Goal: Transaction & Acquisition: Purchase product/service

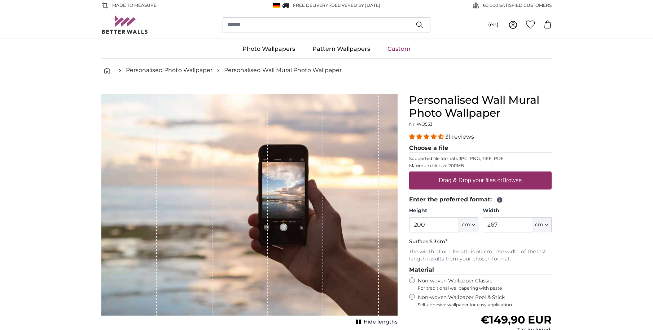
click at [485, 181] on label "Drag & Drop your files or Browse" at bounding box center [480, 180] width 88 height 14
click at [485, 174] on input "Drag & Drop your files or Browse" at bounding box center [480, 173] width 142 height 2
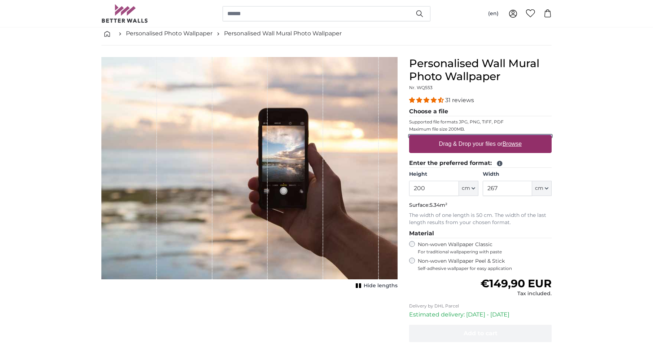
scroll to position [36, 0]
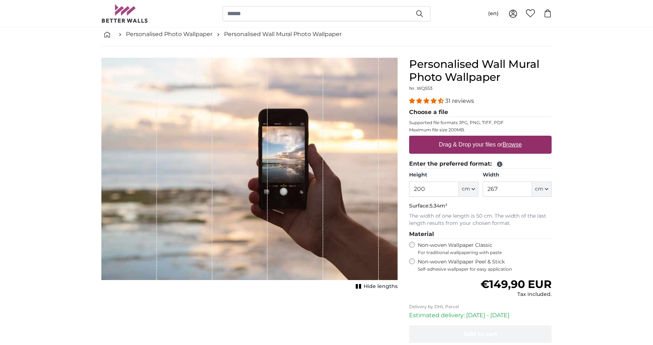
drag, startPoint x: 247, startPoint y: 145, endPoint x: 454, endPoint y: 143, distance: 207.4
click at [454, 143] on label "Drag & Drop your files or Browse" at bounding box center [480, 144] width 88 height 14
click at [454, 138] on input "Drag & Drop your files or Browse" at bounding box center [480, 137] width 142 height 2
click at [515, 145] on u "Browse" at bounding box center [511, 144] width 19 height 6
click at [515, 138] on input "Drag & Drop your files or Browse" at bounding box center [480, 137] width 142 height 2
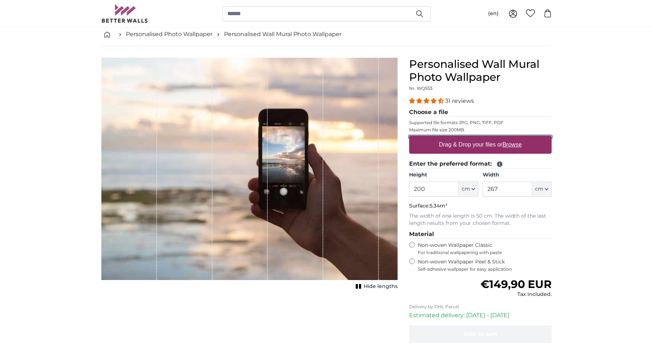
type input "**********"
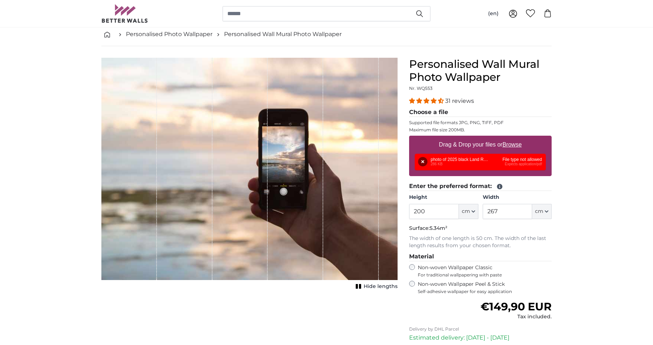
click at [438, 159] on div "Remove Retry Remove Upload Cancel Retry Remove photo of 2025 black Land Rover R…" at bounding box center [480, 162] width 131 height 17
drag, startPoint x: 453, startPoint y: 169, endPoint x: 557, endPoint y: 158, distance: 105.2
click at [422, 162] on button "Remove" at bounding box center [422, 161] width 9 height 9
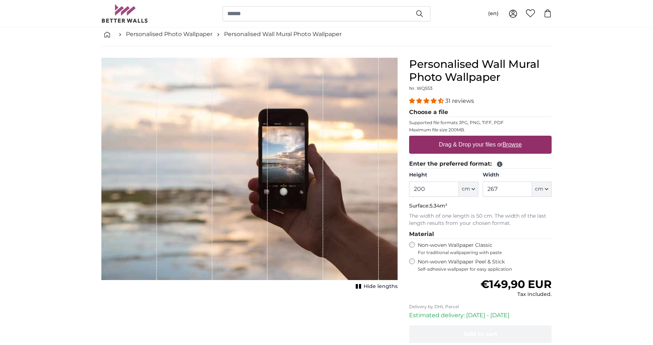
click at [470, 144] on label "Drag & Drop your files or Browse" at bounding box center [480, 144] width 88 height 14
click at [470, 138] on input "Drag & Drop your files or Browse" at bounding box center [480, 137] width 142 height 2
click at [488, 142] on label "Drag & Drop your files or Browse" at bounding box center [480, 144] width 88 height 14
click at [488, 138] on input "Drag & Drop your files or Browse" at bounding box center [480, 137] width 142 height 2
type input "**********"
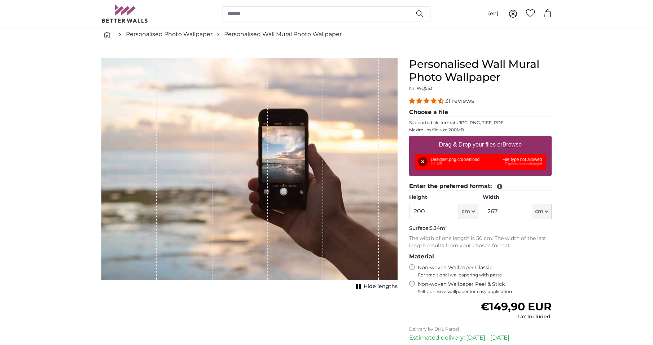
click at [440, 157] on div "Remove Retry Remove Upload Cancel Retry Remove Designer.png.crdownload 2.1 MB F…" at bounding box center [480, 162] width 131 height 17
click at [443, 162] on div "Remove Retry Remove Upload Cancel Retry Remove Designer.png.crdownload 2.1 MB F…" at bounding box center [480, 162] width 131 height 17
click at [515, 158] on div "Remove Retry Remove Upload Cancel Retry Remove Designer.png.crdownload 2.1 MB F…" at bounding box center [480, 162] width 131 height 17
click at [517, 149] on label "Drag & Drop your files or Browse" at bounding box center [480, 144] width 88 height 14
click at [517, 138] on input "Drag & Drop your files or Browse" at bounding box center [480, 137] width 142 height 2
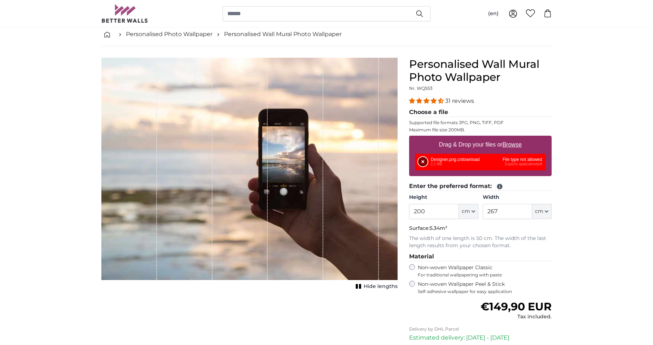
click at [423, 164] on button "Remove" at bounding box center [422, 161] width 9 height 9
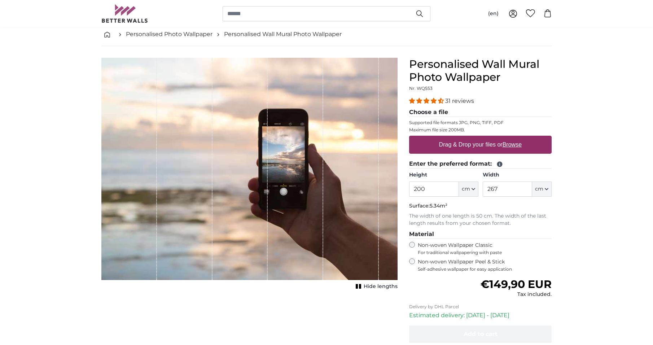
click at [517, 145] on u "Browse" at bounding box center [511, 144] width 19 height 6
click at [517, 138] on input "Drag & Drop your files or Browse" at bounding box center [480, 137] width 142 height 2
type input "**********"
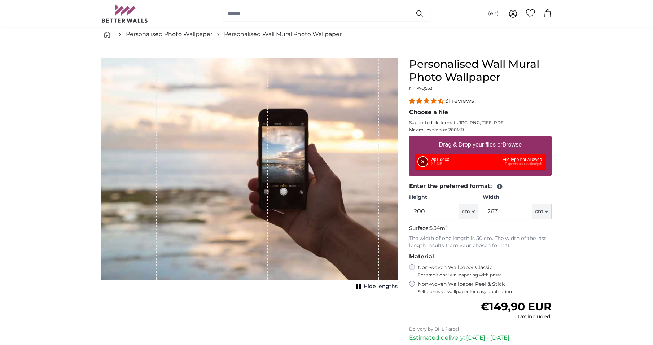
click at [421, 164] on button "Remove" at bounding box center [422, 161] width 9 height 9
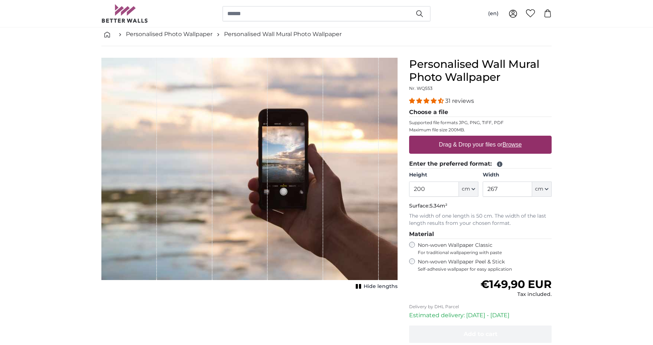
click at [513, 149] on label "Drag & Drop your files or Browse" at bounding box center [480, 144] width 88 height 14
click at [513, 138] on input "Drag & Drop your files or Browse" at bounding box center [480, 137] width 142 height 2
type input "**********"
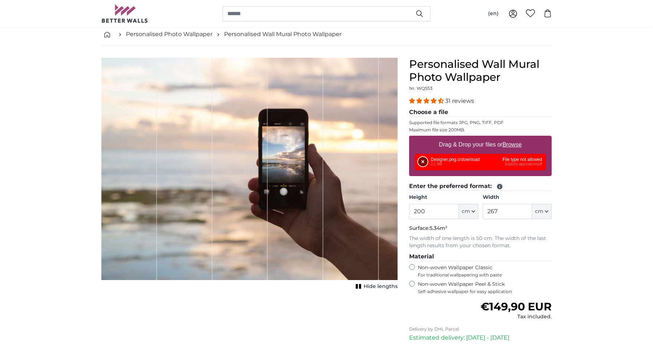
click at [419, 163] on button "Remove" at bounding box center [422, 161] width 9 height 9
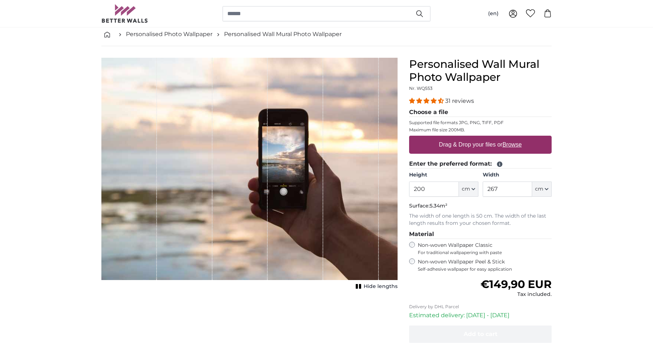
click at [458, 144] on label "Drag & Drop your files or Browse" at bounding box center [480, 144] width 88 height 14
click at [458, 138] on input "Drag & Drop your files or Browse" at bounding box center [480, 137] width 142 height 2
type input "**********"
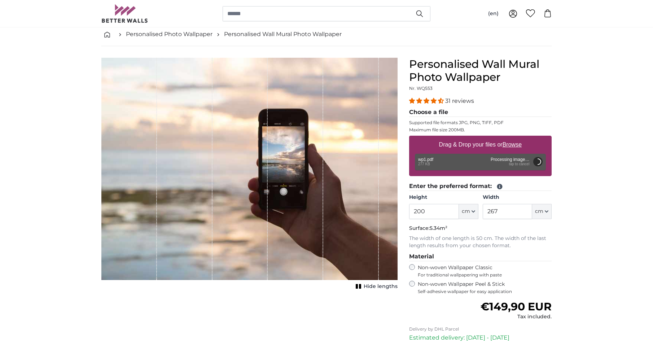
click at [358, 289] on icon "1 of 1" at bounding box center [358, 285] width 7 height 5
click at [358, 289] on icon "1 of 1" at bounding box center [355, 285] width 7 height 5
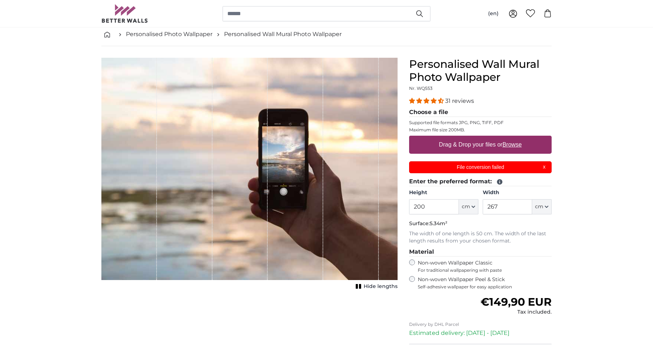
scroll to position [0, 0]
click at [545, 167] on p "File conversion failed" at bounding box center [480, 167] width 133 height 8
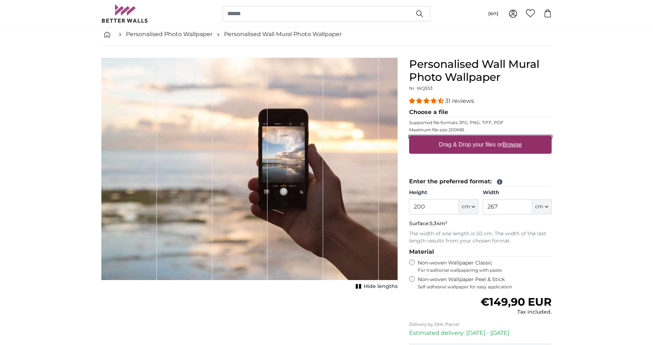
click at [509, 144] on u "Browse" at bounding box center [511, 144] width 19 height 6
click at [509, 138] on input "Drag & Drop your files or Browse" at bounding box center [480, 137] width 142 height 2
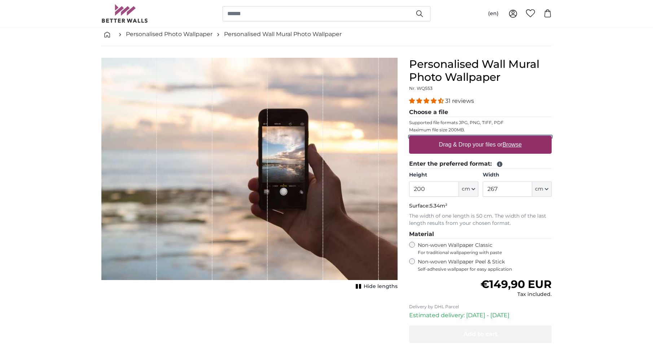
type input "**********"
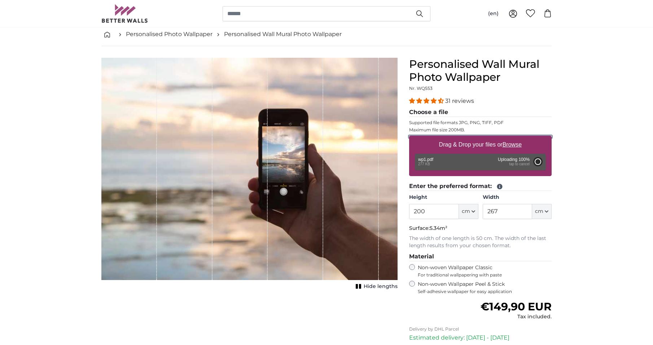
type input "154"
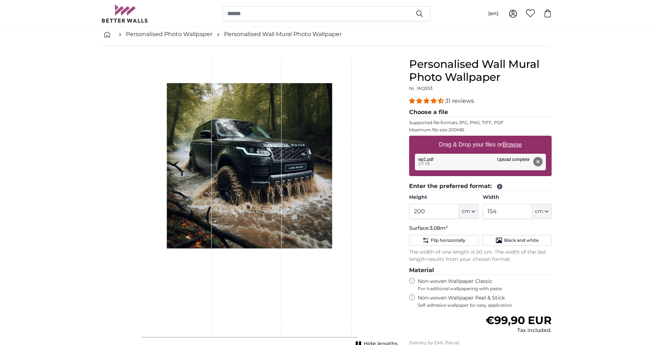
click at [234, 238] on div "1 of 1" at bounding box center [247, 198] width 70 height 280
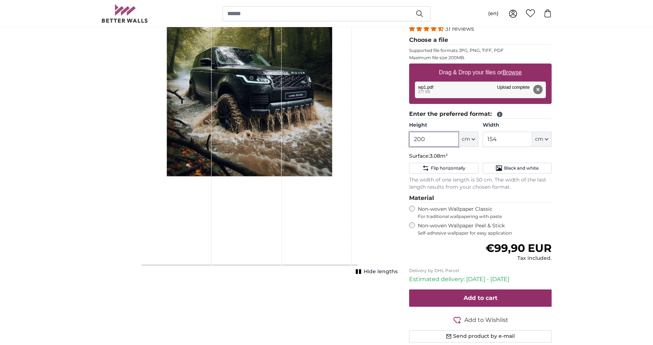
click at [440, 141] on input "200" at bounding box center [433, 139] width 49 height 15
click at [472, 140] on icon "button" at bounding box center [473, 139] width 4 height 4
click at [476, 170] on link "Inches (inch)" at bounding box center [468, 171] width 63 height 13
type input "78.7"
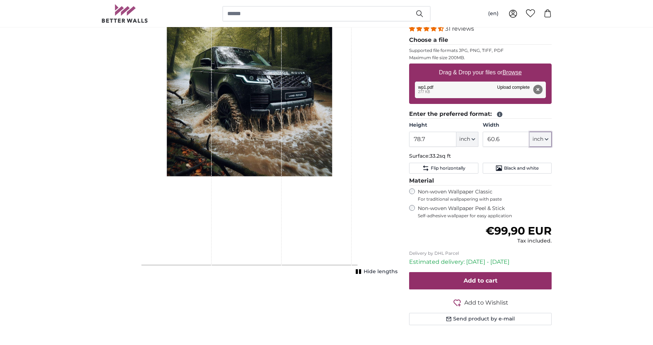
click at [540, 139] on span "inch" at bounding box center [537, 139] width 11 height 7
click at [541, 166] on link "Inches (inch)" at bounding box center [540, 171] width 63 height 13
click at [520, 138] on input "60.6" at bounding box center [506, 139] width 47 height 15
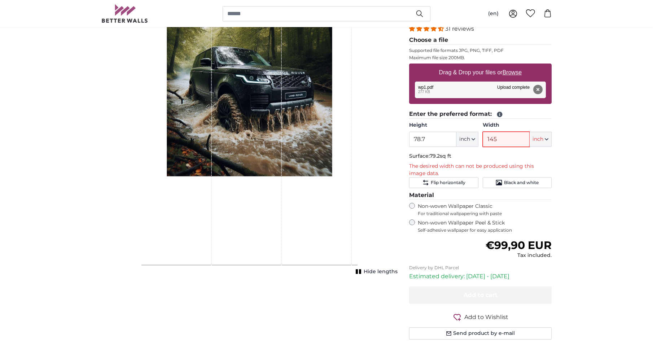
type input "145"
click at [451, 133] on input "78.7" at bounding box center [432, 139] width 47 height 15
click at [296, 155] on div "1 of 1" at bounding box center [317, 126] width 70 height 280
drag, startPoint x: 329, startPoint y: 172, endPoint x: 336, endPoint y: 193, distance: 21.2
click at [336, 193] on div "1 of 1" at bounding box center [317, 126] width 70 height 280
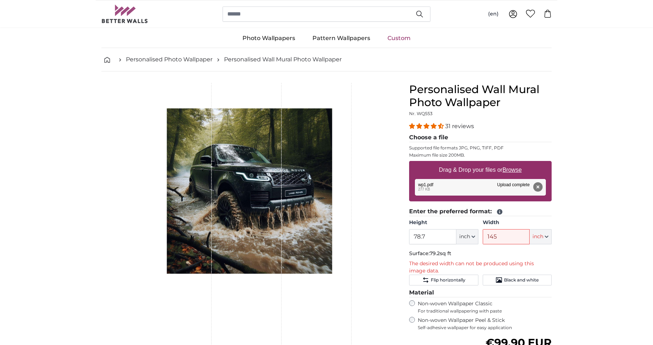
scroll to position [0, 0]
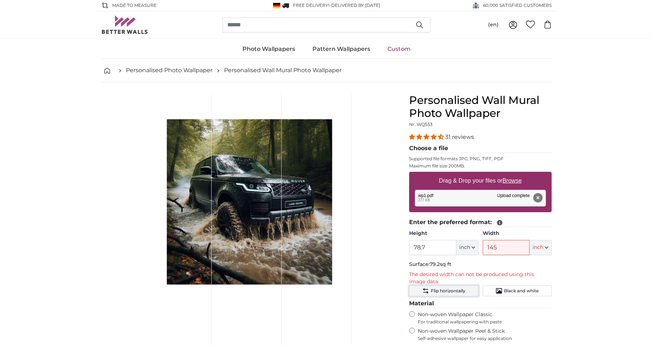
click at [456, 291] on span "Flip horizontally" at bounding box center [448, 291] width 35 height 6
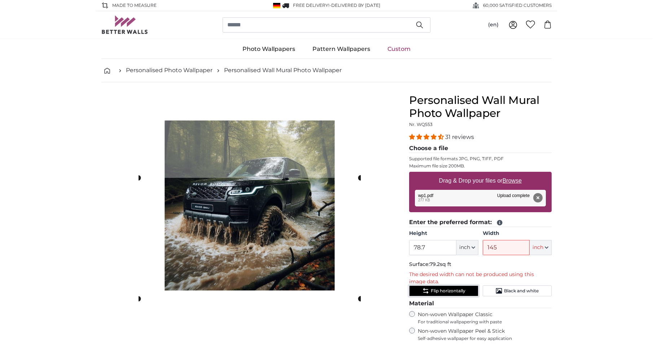
click at [456, 291] on span "Flip horizontally" at bounding box center [448, 291] width 35 height 6
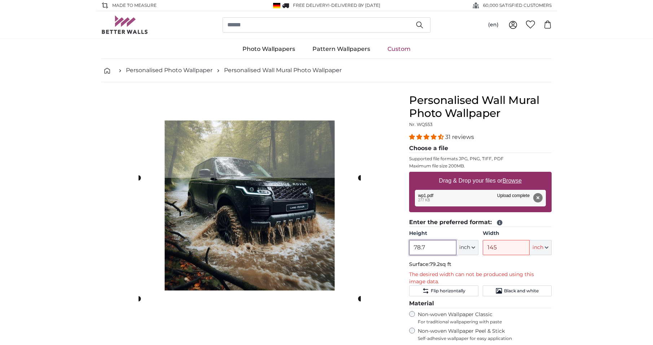
click at [433, 253] on input "78.7" at bounding box center [432, 247] width 47 height 15
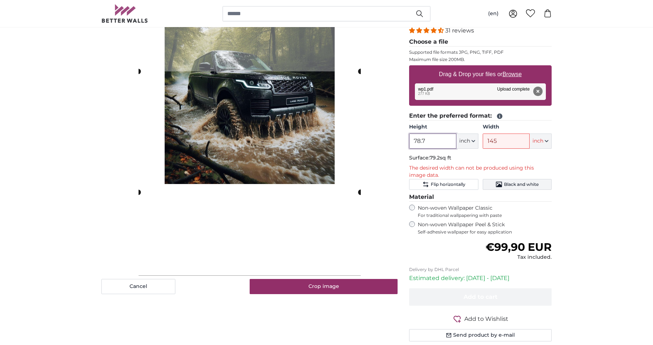
scroll to position [108, 0]
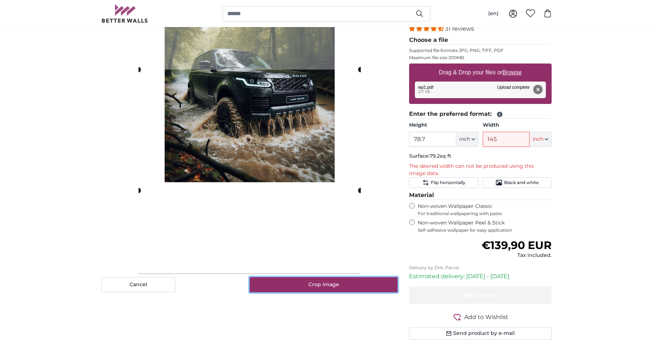
click at [362, 283] on button "Crop image" at bounding box center [324, 284] width 148 height 15
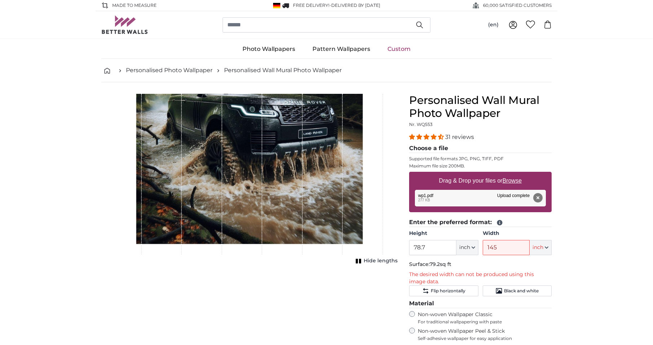
drag, startPoint x: 311, startPoint y: 192, endPoint x: 313, endPoint y: 205, distance: 13.2
click at [313, 205] on div "1 of 1" at bounding box center [323, 174] width 40 height 161
drag, startPoint x: 329, startPoint y: 170, endPoint x: 314, endPoint y: 202, distance: 34.9
click at [314, 202] on div "1 of 1" at bounding box center [323, 174] width 40 height 161
click at [346, 193] on div "1 of 1" at bounding box center [363, 174] width 40 height 161
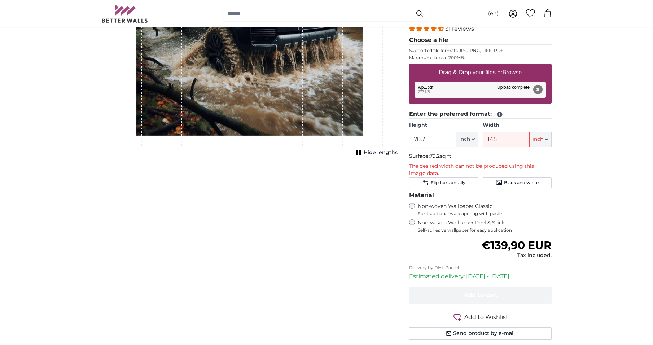
scroll to position [36, 0]
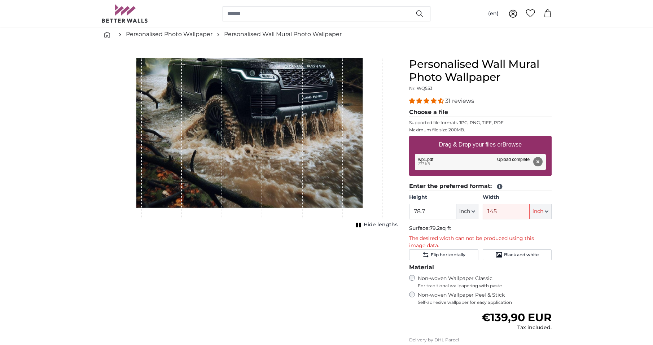
click at [360, 225] on icon "1 of 1" at bounding box center [358, 224] width 7 height 5
click at [279, 130] on img "1 of 1" at bounding box center [249, 138] width 296 height 161
click at [324, 136] on img "1 of 1" at bounding box center [249, 138] width 296 height 161
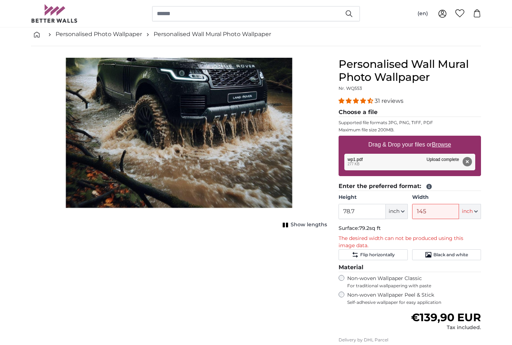
click at [282, 143] on img "1 of 1" at bounding box center [179, 138] width 296 height 161
drag, startPoint x: 282, startPoint y: 143, endPoint x: 284, endPoint y: 167, distance: 24.2
click at [284, 167] on img "1 of 1" at bounding box center [179, 138] width 296 height 161
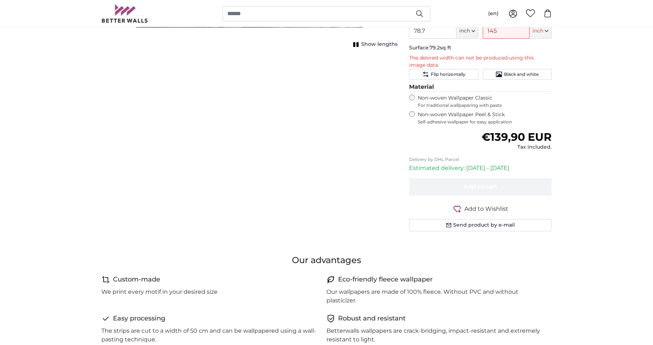
scroll to position [144, 0]
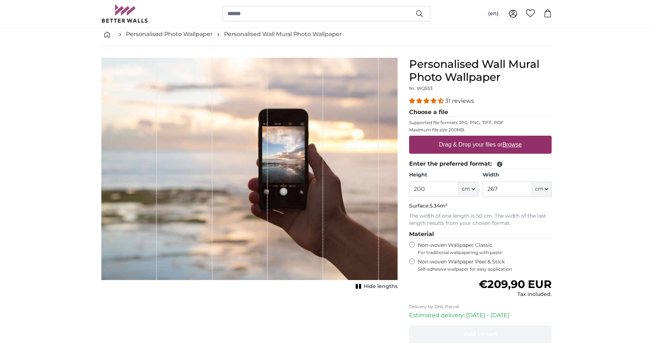
click at [440, 192] on input "200" at bounding box center [433, 188] width 49 height 15
type input "114"
click at [501, 179] on div "Width 267 ft cm Centimeter (cm) Inches (inch) Feet (ft. in.)" at bounding box center [517, 183] width 69 height 25
click at [501, 185] on input "267" at bounding box center [507, 188] width 49 height 15
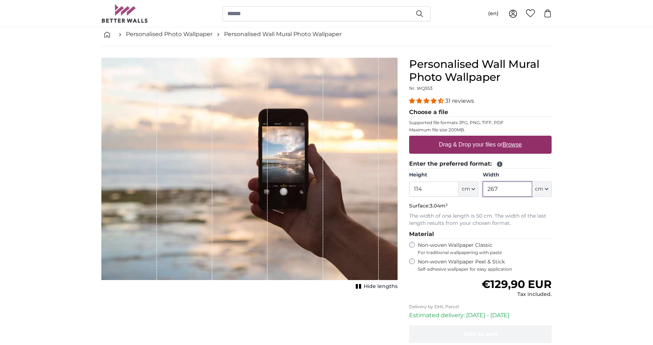
click at [501, 185] on input "267" at bounding box center [507, 188] width 49 height 15
type input "145"
click at [521, 147] on u "Browse" at bounding box center [511, 144] width 19 height 6
click at [521, 138] on input "Drag & Drop your files or Browse" at bounding box center [480, 137] width 142 height 2
type input "**********"
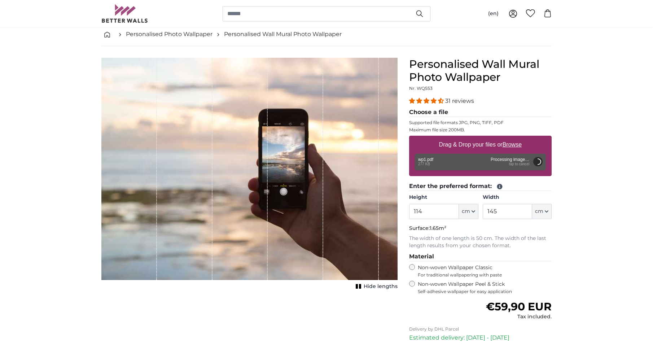
click at [384, 287] on span "Hide lengths" at bounding box center [381, 286] width 34 height 7
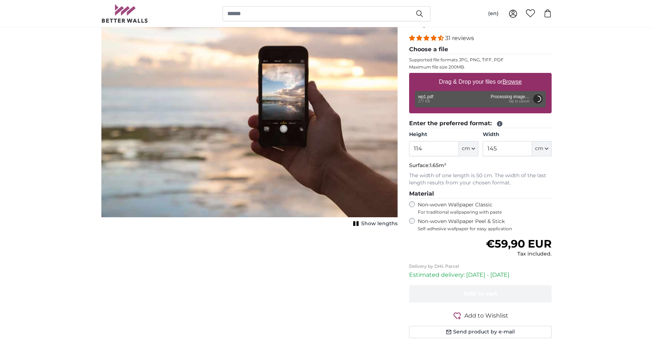
scroll to position [36, 0]
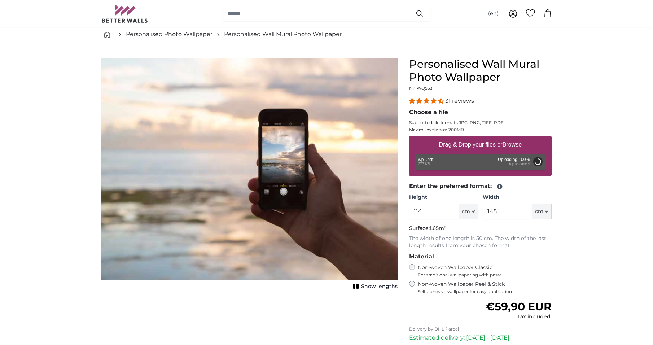
type input "200"
type input "154"
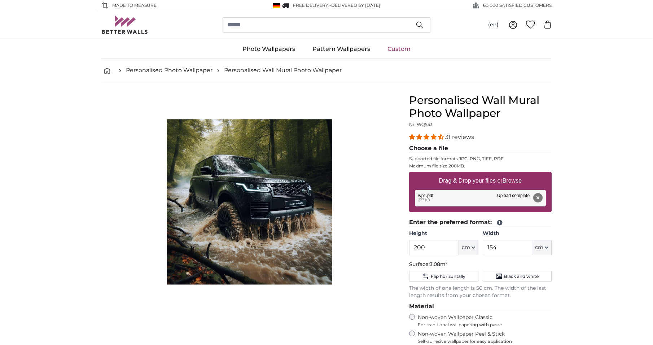
click at [197, 240] on img "1 of 1" at bounding box center [249, 234] width 216 height 280
click at [533, 196] on button "Remove" at bounding box center [537, 197] width 9 height 9
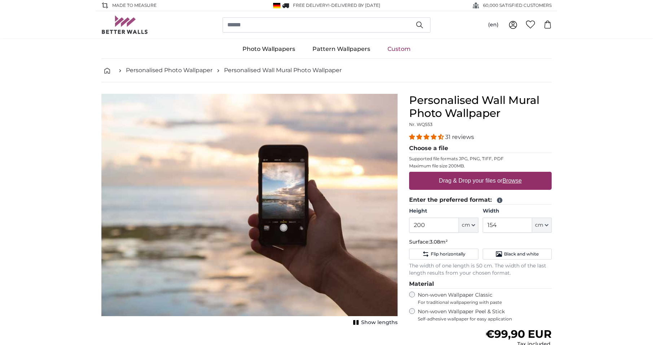
click at [505, 181] on u "Browse" at bounding box center [511, 180] width 19 height 6
click at [505, 174] on input "Drag & Drop your files or Browse" at bounding box center [480, 173] width 142 height 2
type input "**********"
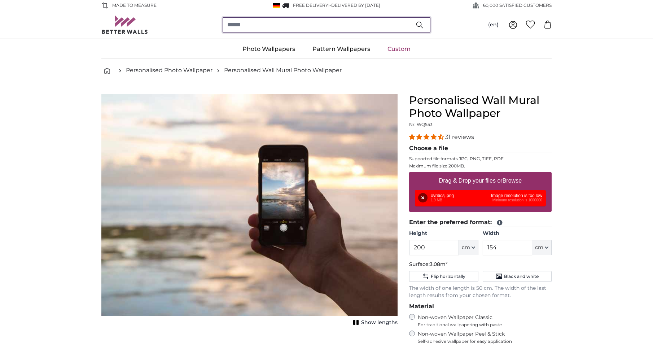
click at [339, 30] on input "search" at bounding box center [327, 24] width 208 height 15
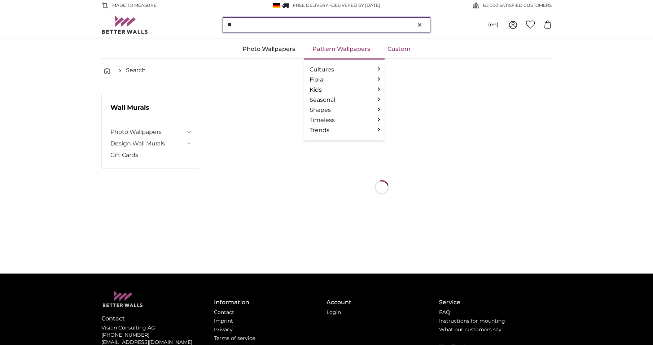
type input "*"
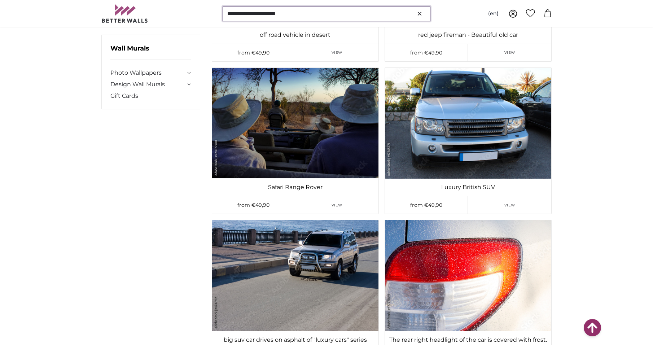
scroll to position [1515, 0]
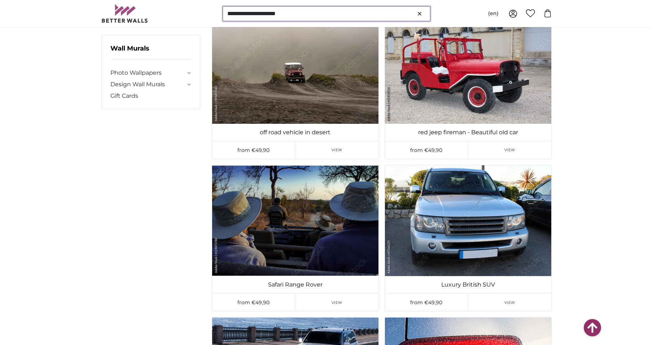
click at [248, 9] on input "**********" at bounding box center [327, 13] width 208 height 15
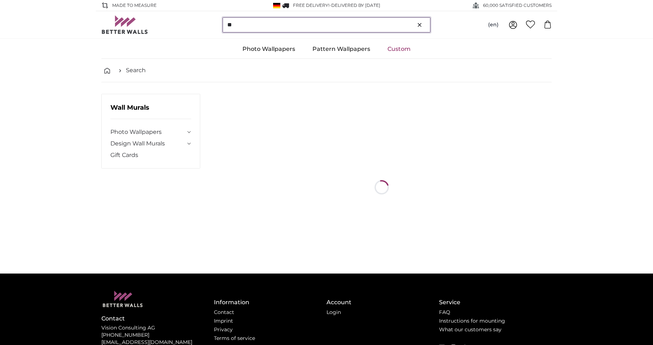
type input "*"
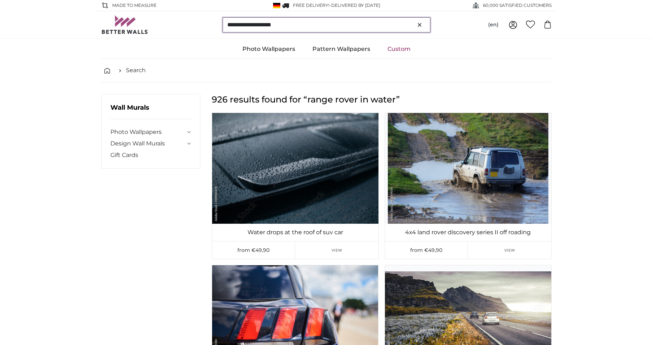
click at [241, 25] on input "**********" at bounding box center [327, 24] width 208 height 15
click at [228, 23] on input "**********" at bounding box center [327, 24] width 208 height 15
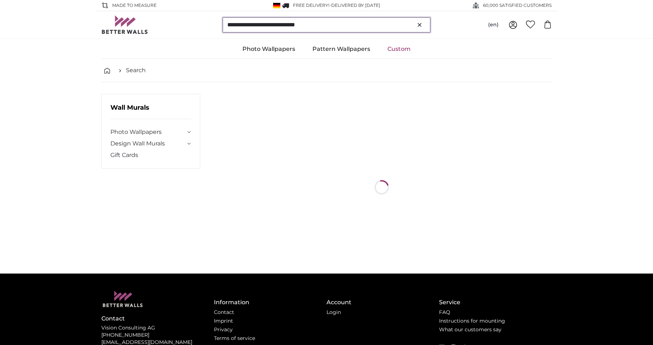
type input "**********"
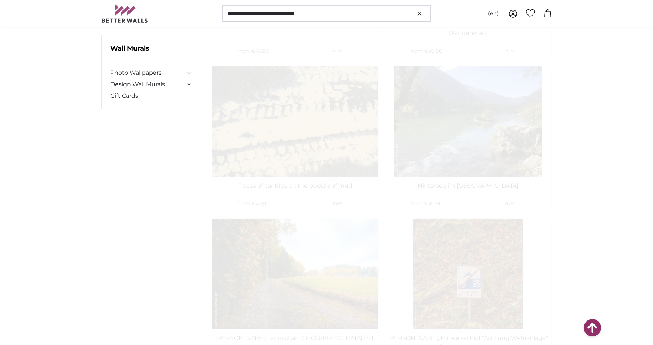
scroll to position [108, 0]
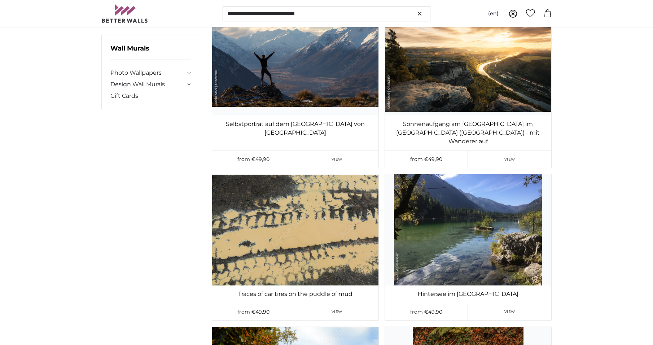
click at [186, 83] on summary "Design Wall Murals" at bounding box center [150, 84] width 81 height 9
click at [186, 70] on summary "Photo Wallpapers" at bounding box center [150, 73] width 81 height 9
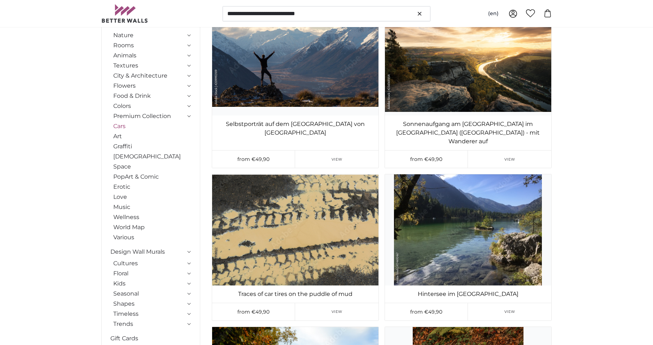
click at [124, 125] on link "Cars" at bounding box center [152, 126] width 78 height 9
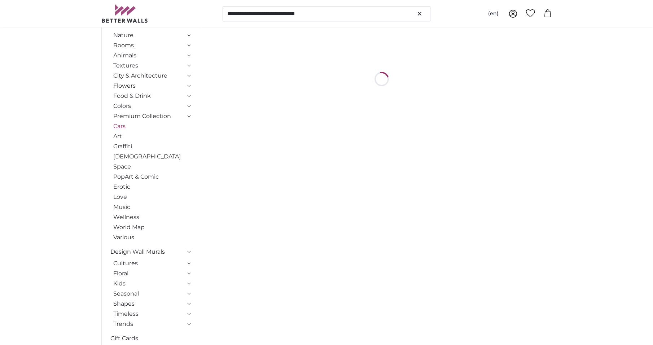
scroll to position [0, 0]
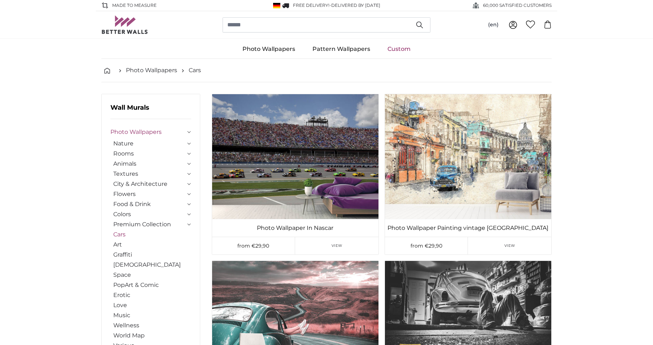
click at [126, 235] on link "Cars" at bounding box center [152, 234] width 78 height 9
click at [394, 50] on link "Custom" at bounding box center [399, 49] width 40 height 19
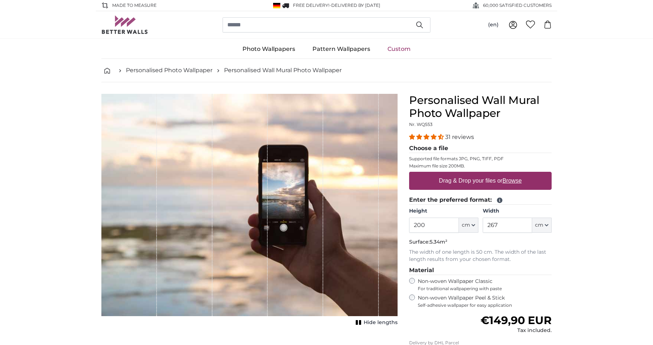
click at [511, 178] on u "Browse" at bounding box center [511, 180] width 19 height 6
click at [511, 174] on input "Drag & Drop your files or Browse" at bounding box center [480, 173] width 142 height 2
type input "**********"
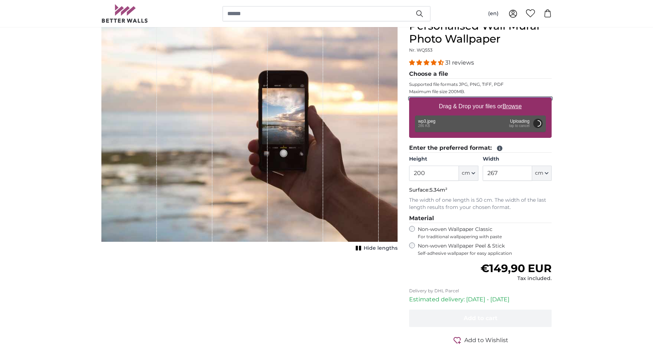
scroll to position [72, 0]
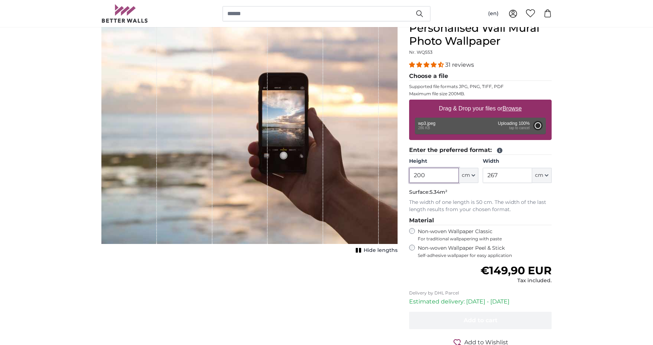
click at [438, 177] on input "200" at bounding box center [433, 175] width 49 height 15
type input "114"
type input "145"
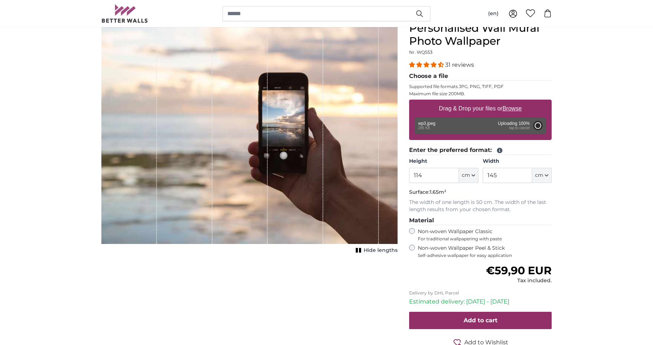
type input "66"
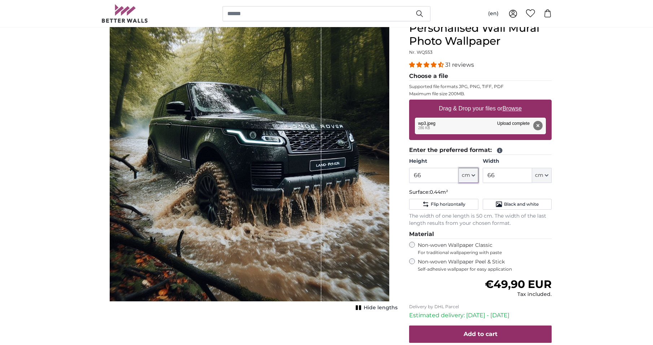
click at [466, 180] on button "cm" at bounding box center [468, 175] width 19 height 15
click at [469, 207] on link "Inches (inch)" at bounding box center [468, 207] width 63 height 13
type input "26"
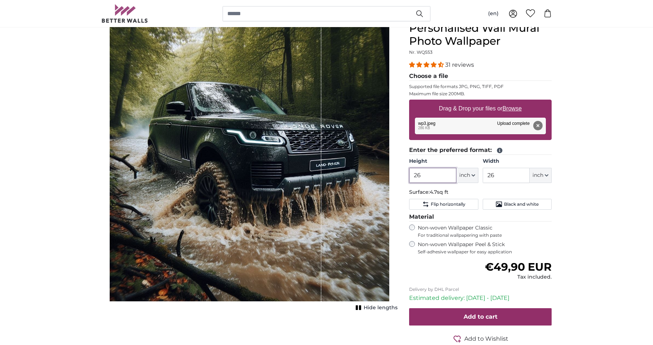
click at [443, 176] on input "26" at bounding box center [432, 175] width 47 height 15
type input "0"
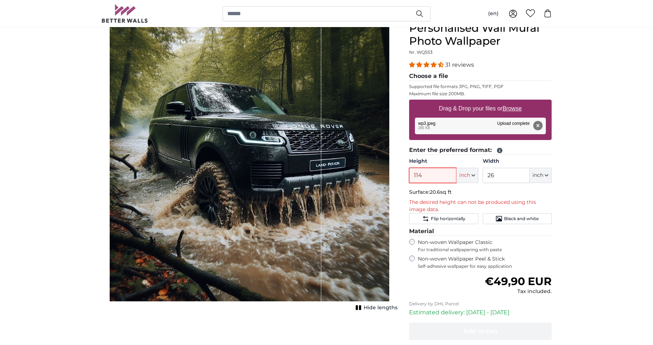
type input "114"
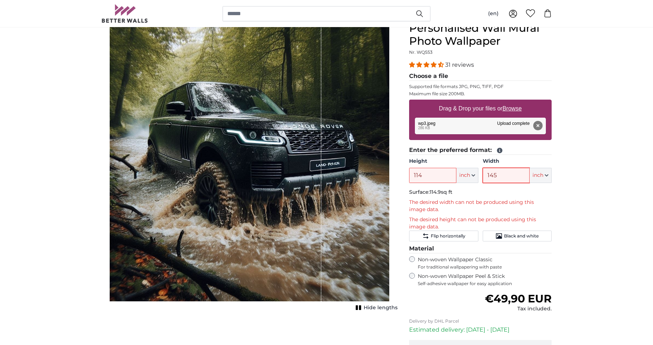
type input "145"
click at [429, 176] on input "114" at bounding box center [432, 175] width 47 height 15
click at [464, 176] on span "inch" at bounding box center [464, 175] width 11 height 7
click at [464, 223] on link "Feet (ft. in.)" at bounding box center [466, 220] width 63 height 13
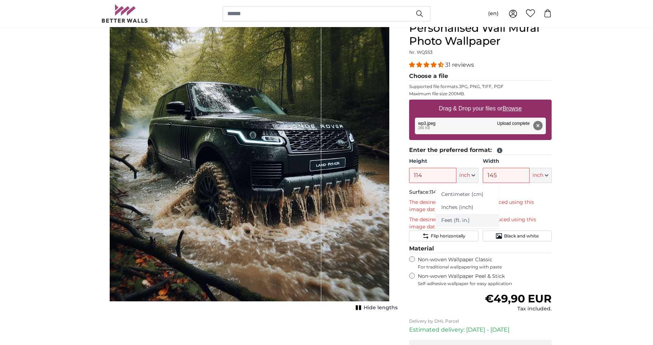
type input "2"
type input "*"
type input "2"
type input "*"
click at [422, 172] on input "2" at bounding box center [420, 175] width 22 height 15
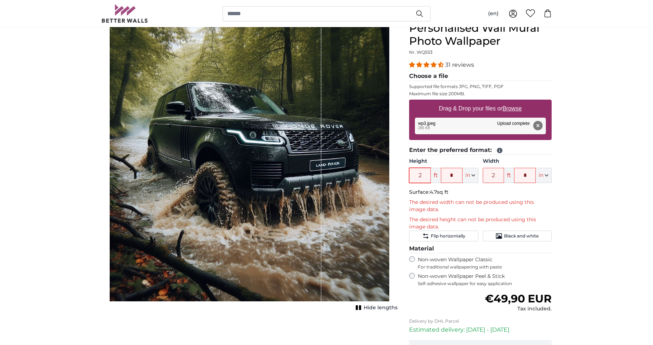
click at [422, 172] on input "2" at bounding box center [420, 175] width 22 height 15
type input "9"
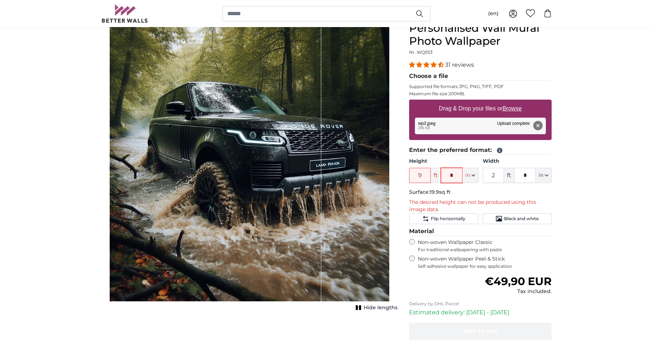
click at [454, 174] on input "*" at bounding box center [452, 175] width 22 height 15
type input "*"
click at [489, 170] on input "2" at bounding box center [494, 175] width 22 height 15
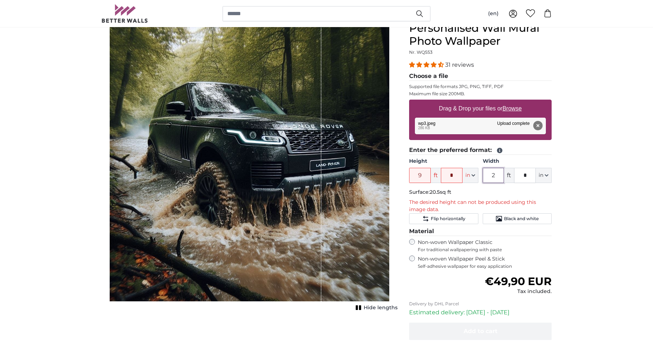
click at [491, 178] on input "2" at bounding box center [494, 175] width 22 height 15
click at [492, 178] on input "2" at bounding box center [494, 175] width 22 height 15
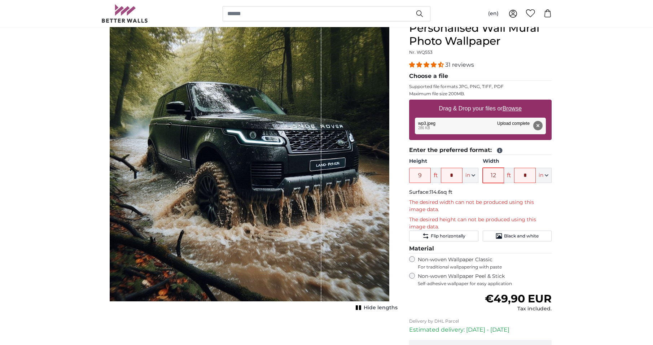
type input "12"
click at [530, 175] on input "*" at bounding box center [525, 175] width 22 height 15
type input "*"
type input "**"
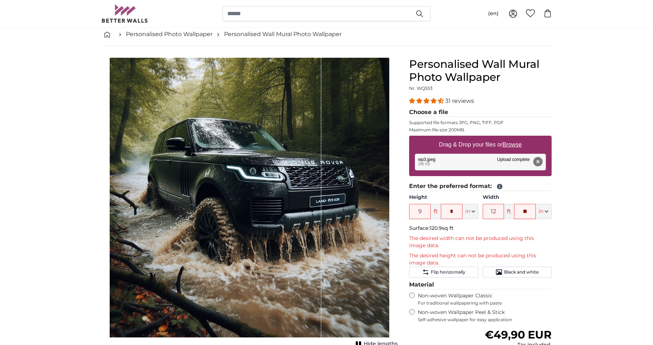
click at [344, 219] on div "1 of 1" at bounding box center [250, 198] width 280 height 280
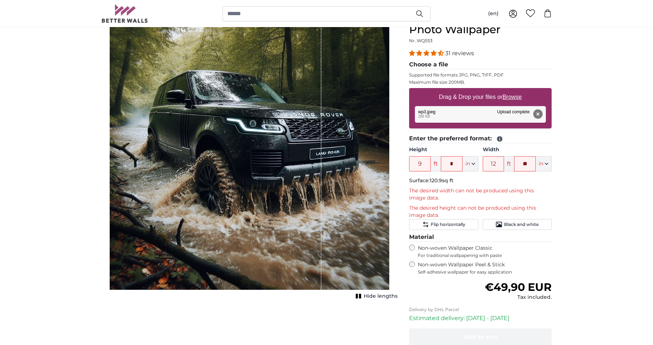
scroll to position [108, 0]
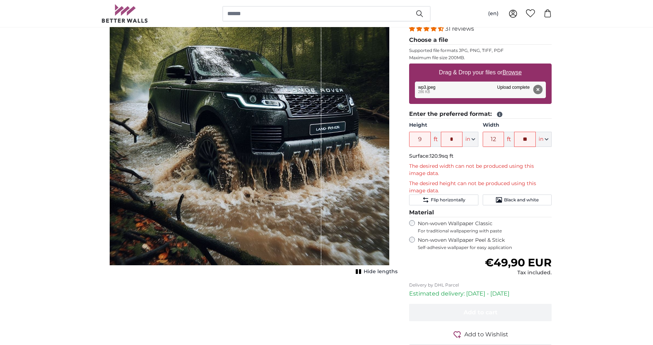
click at [380, 271] on span "Hide lengths" at bounding box center [381, 271] width 34 height 7
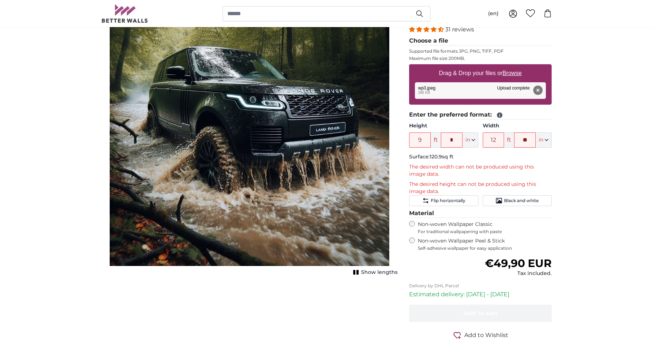
scroll to position [0, 0]
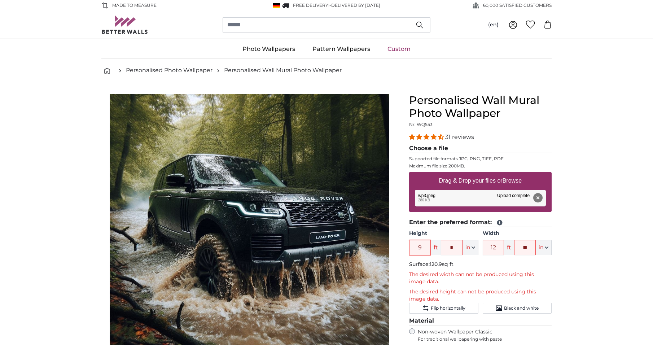
click at [417, 245] on input "9" at bounding box center [420, 247] width 22 height 15
click at [424, 248] on input "9" at bounding box center [420, 247] width 22 height 15
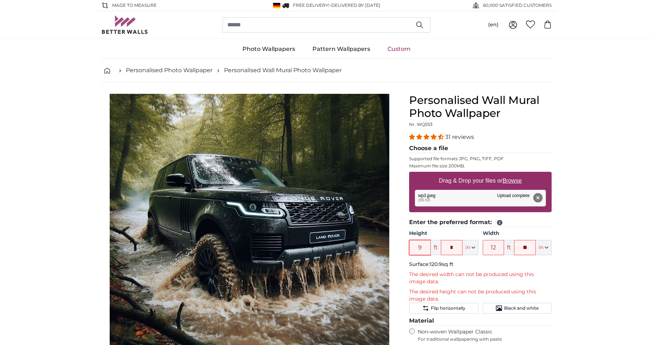
click at [424, 248] on input "9" at bounding box center [420, 247] width 22 height 15
click at [495, 250] on input "12" at bounding box center [494, 247] width 22 height 15
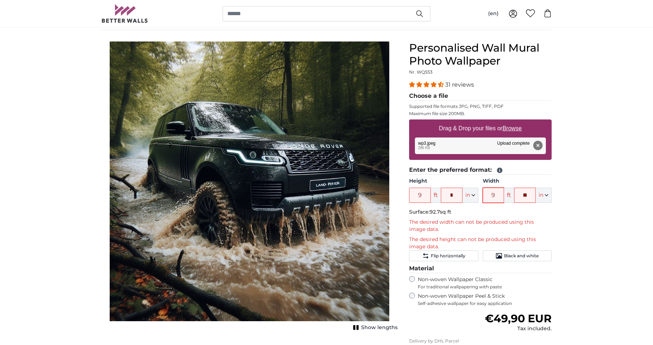
scroll to position [72, 0]
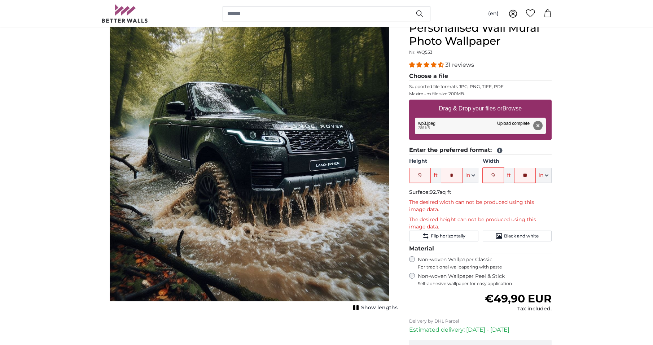
type input "9"
click at [417, 174] on input "9" at bounding box center [420, 175] width 22 height 15
type input "5"
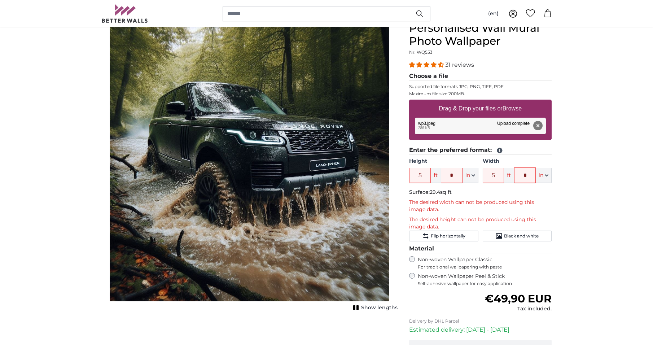
type input "*"
click at [492, 109] on label "Drag & Drop your files or Browse" at bounding box center [480, 108] width 88 height 14
click at [492, 102] on input "Drag & Drop your files or Browse" at bounding box center [480, 101] width 142 height 2
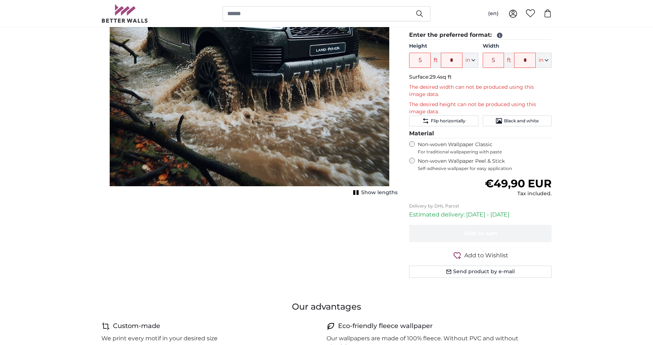
scroll to position [144, 0]
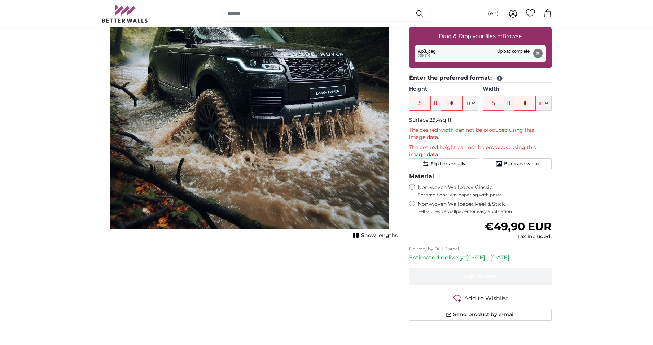
click at [250, 167] on img "1 of 1" at bounding box center [250, 90] width 280 height 280
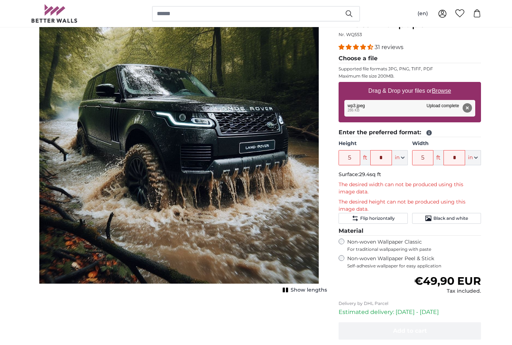
scroll to position [108, 0]
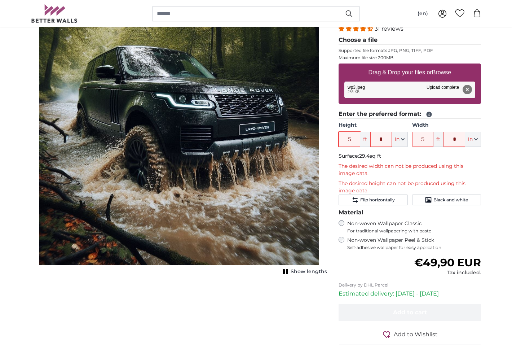
click at [348, 141] on input "5" at bounding box center [350, 139] width 22 height 15
type input "3"
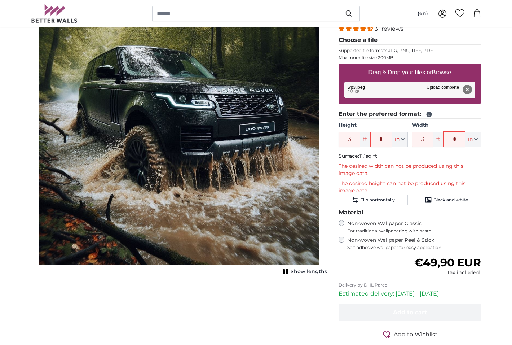
type input "*"
click at [416, 221] on label "Non-woven Wallpaper Classic For traditional wallpapering with paste" at bounding box center [414, 227] width 134 height 14
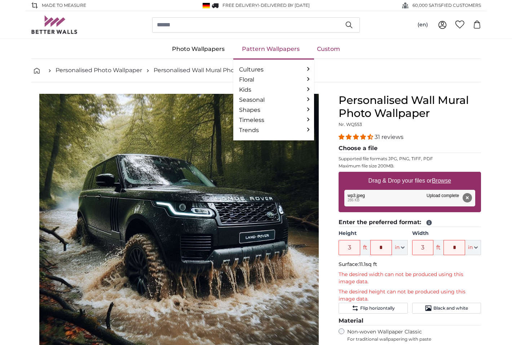
click at [270, 49] on link "Pattern Wallpapers" at bounding box center [270, 49] width 75 height 19
